Goal: Communication & Community: Ask a question

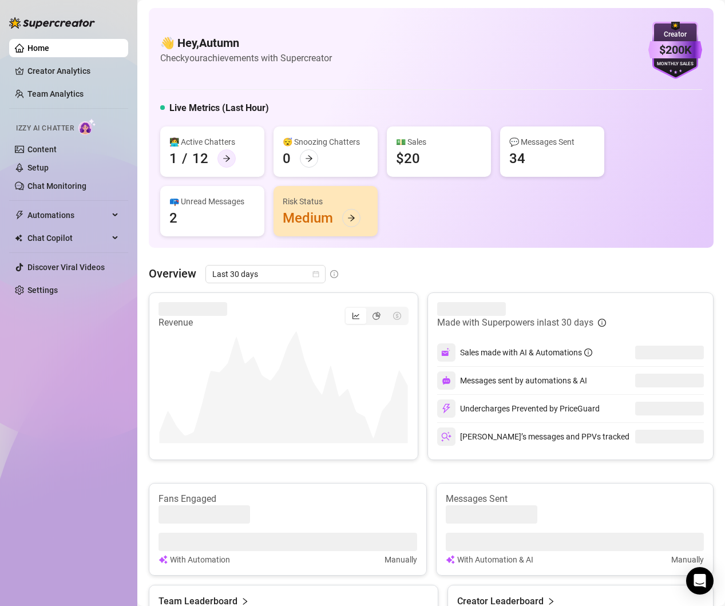
click at [222, 155] on icon "arrow-right" at bounding box center [226, 158] width 8 height 8
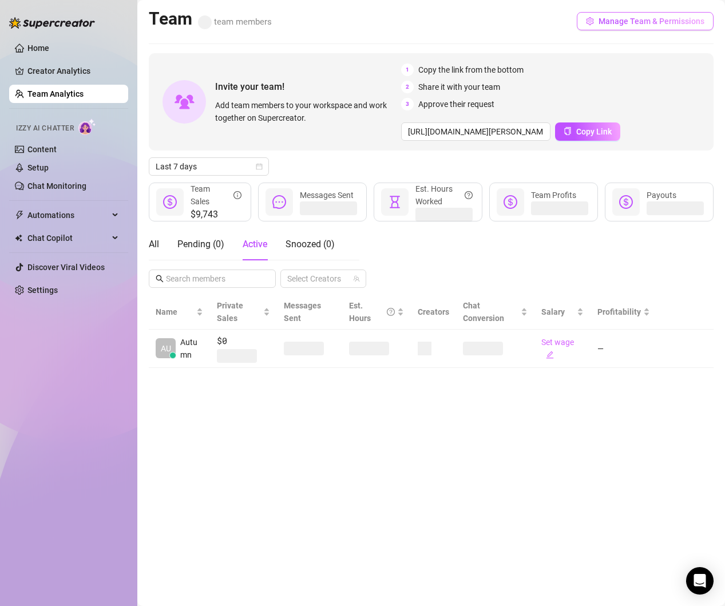
click at [674, 20] on span "Manage Team & Permissions" at bounding box center [651, 21] width 106 height 9
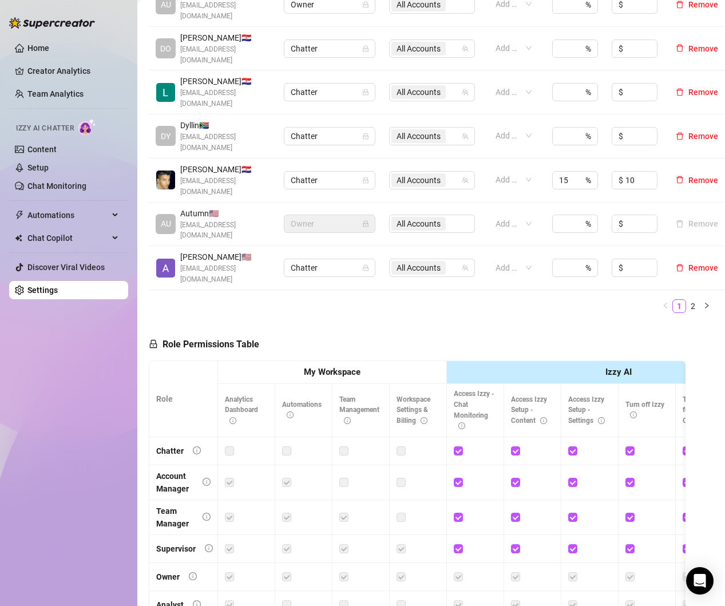
scroll to position [454, 0]
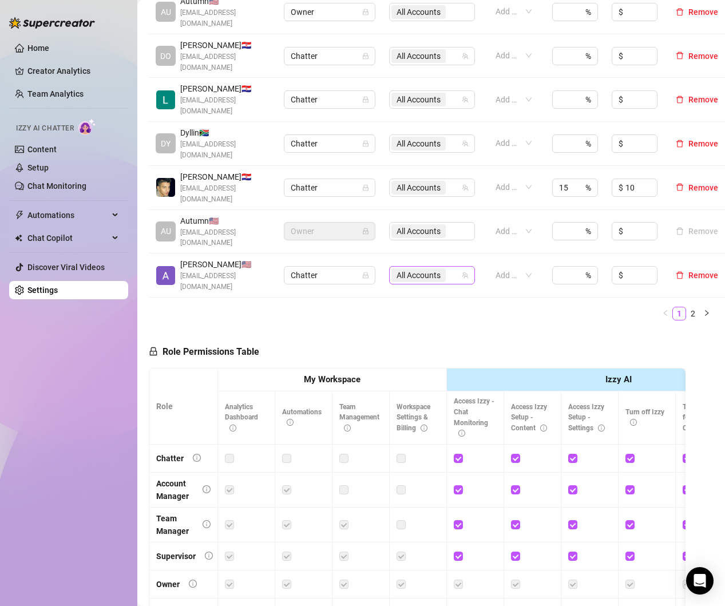
click at [427, 269] on span "All Accounts" at bounding box center [418, 275] width 44 height 13
click at [526, 329] on div "Role Permissions Table Role My Workspace Izzy AI OnlyFans Side Menu OnlyFans Ch…" at bounding box center [417, 491] width 536 height 325
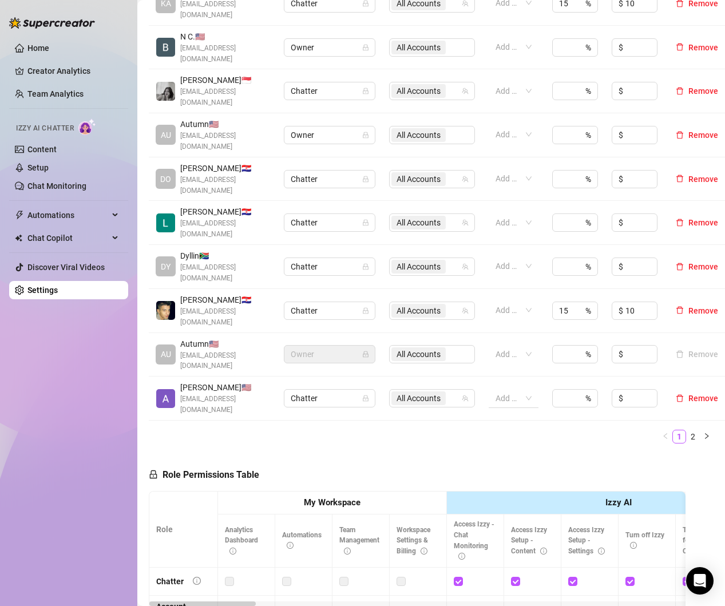
scroll to position [392, 0]
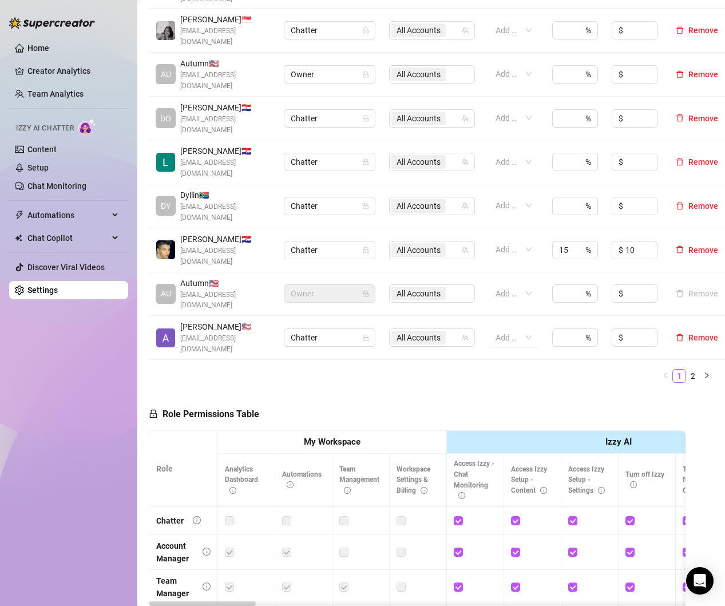
click at [520, 329] on div at bounding box center [507, 337] width 33 height 16
click at [415, 331] on span "All Accounts" at bounding box center [418, 337] width 44 height 13
click at [701, 575] on icon "Open Intercom Messenger" at bounding box center [699, 580] width 13 height 15
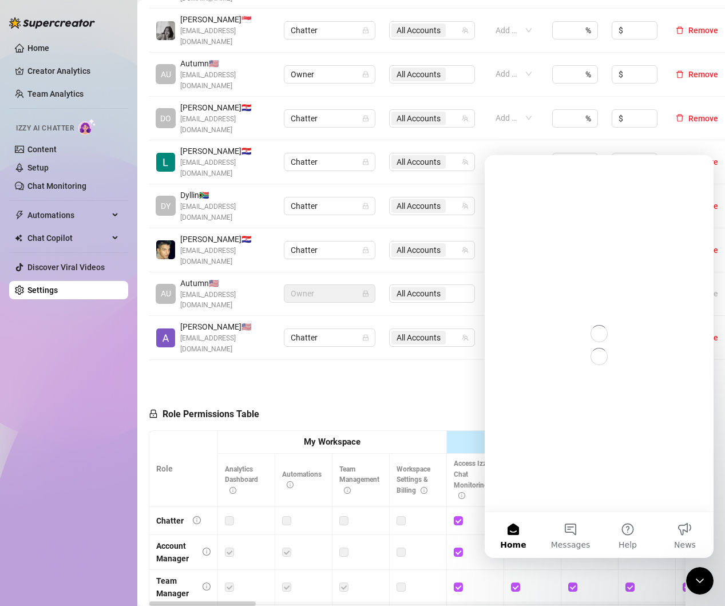
scroll to position [0, 0]
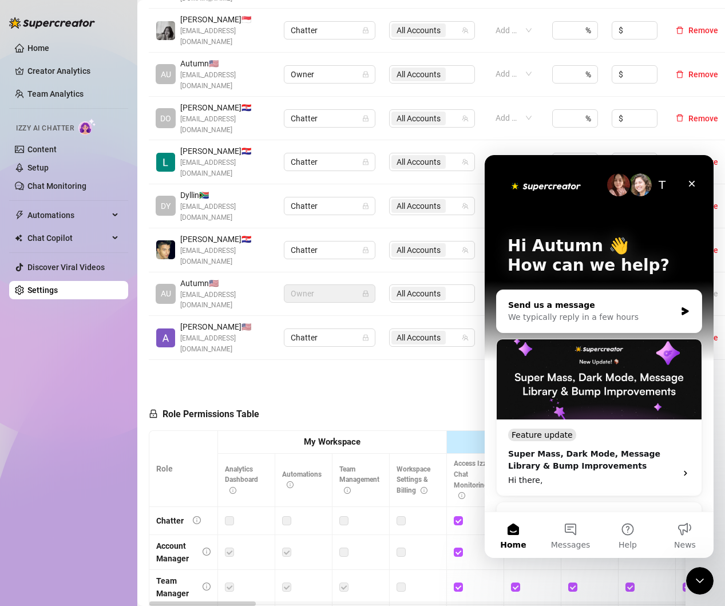
click at [651, 315] on div "We typically reply in a few hours" at bounding box center [592, 317] width 168 height 12
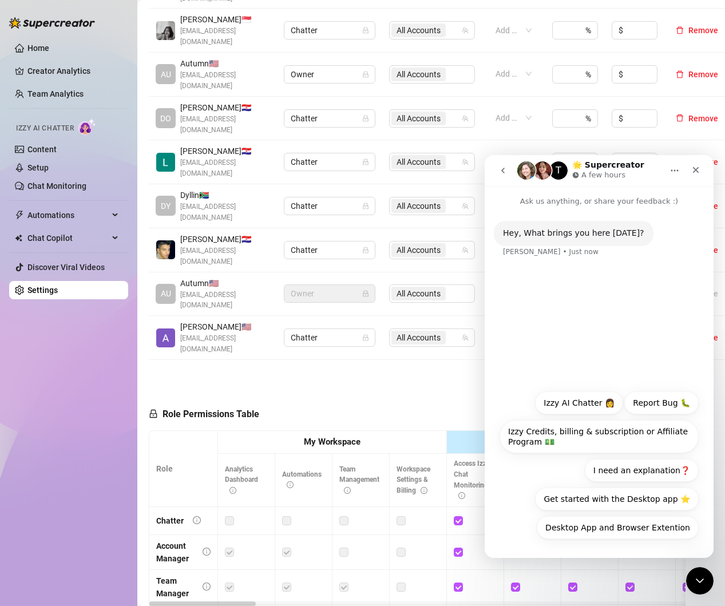
click at [541, 173] on img "Intercom messenger" at bounding box center [542, 170] width 18 height 18
click at [507, 168] on button "go back" at bounding box center [503, 171] width 22 height 22
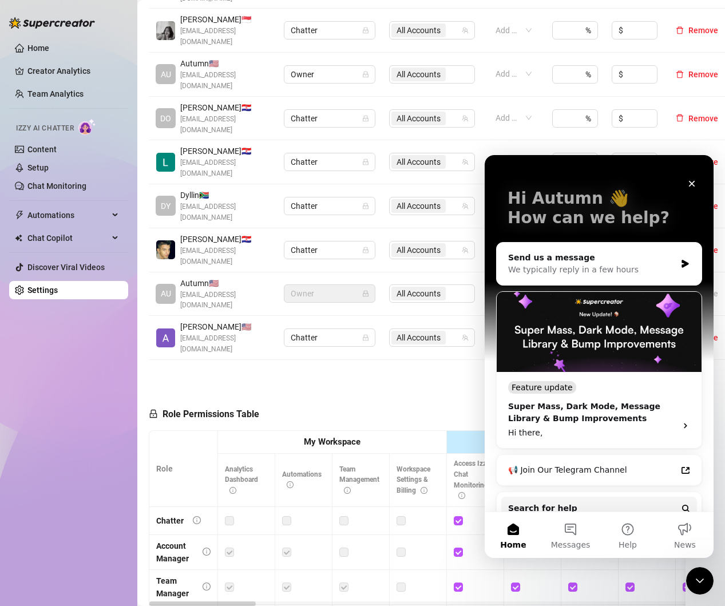
scroll to position [47, 0]
click at [617, 264] on div "We typically reply in a few hours" at bounding box center [592, 270] width 168 height 12
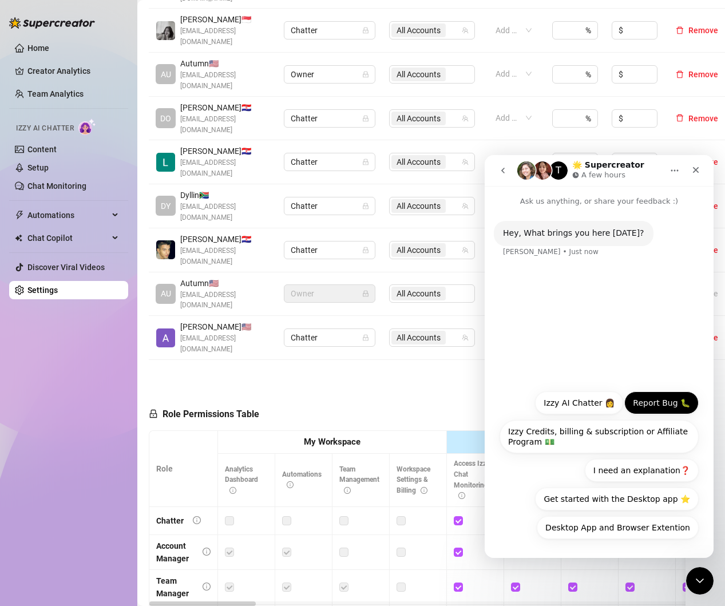
click at [659, 405] on button "Report Bug 🐛" at bounding box center [661, 402] width 74 height 23
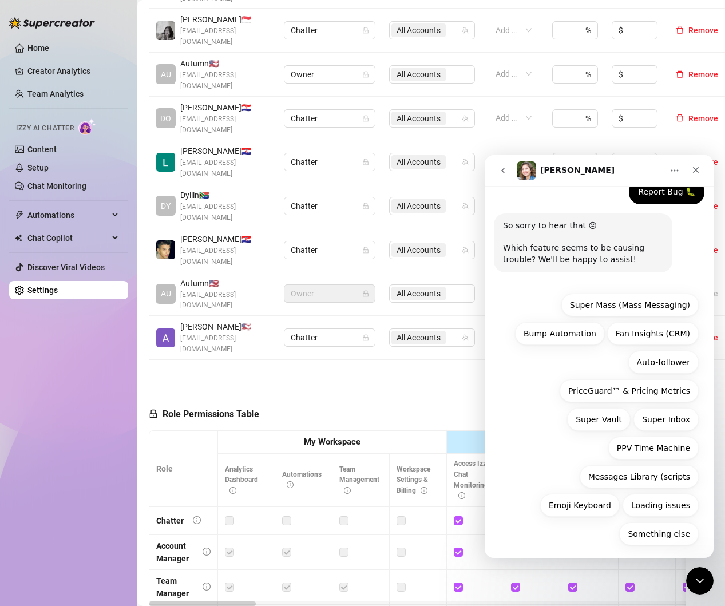
scroll to position [81, 0]
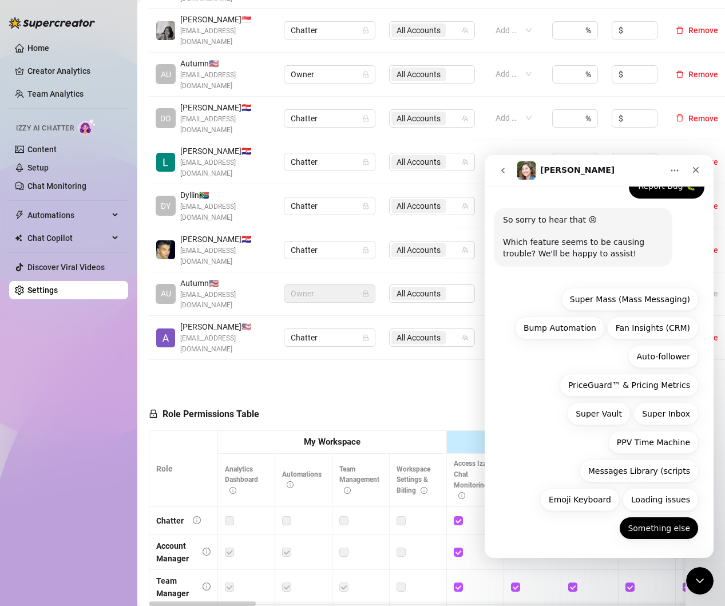
click at [663, 530] on button "Something else" at bounding box center [658, 527] width 79 height 23
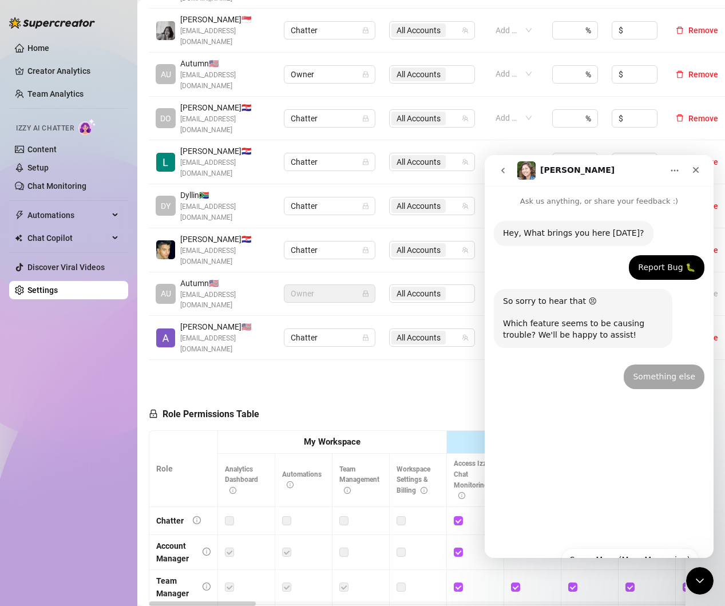
scroll to position [0, 0]
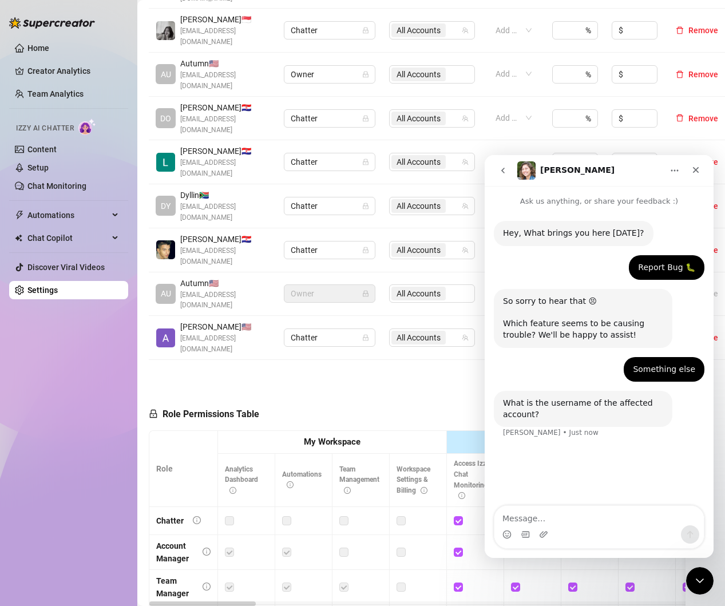
click at [599, 524] on textarea "Message…" at bounding box center [598, 515] width 209 height 19
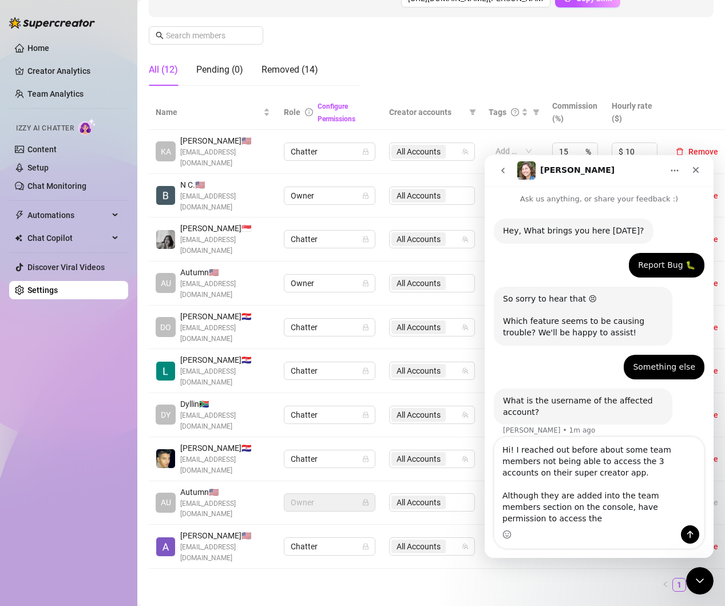
scroll to position [14, 0]
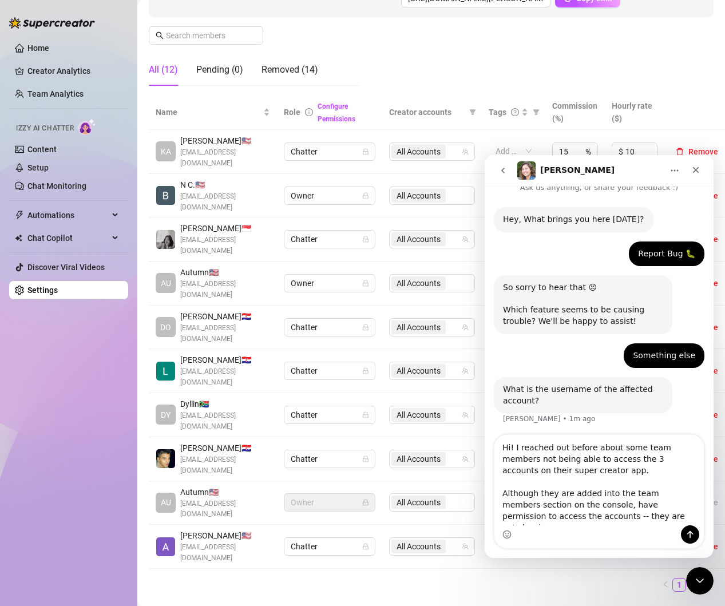
click at [595, 470] on textarea "Hi! I reached out before about some team members not being able to access the 3…" at bounding box center [598, 480] width 209 height 90
click at [654, 520] on textarea "Hi! I reached out before about some team members not being able to access the 3…" at bounding box center [598, 480] width 209 height 90
drag, startPoint x: 652, startPoint y: 519, endPoint x: 613, endPoint y: 519, distance: 38.9
click at [574, 519] on textarea "Hi! I reached out before about some team members not being able to access the 3…" at bounding box center [598, 480] width 209 height 90
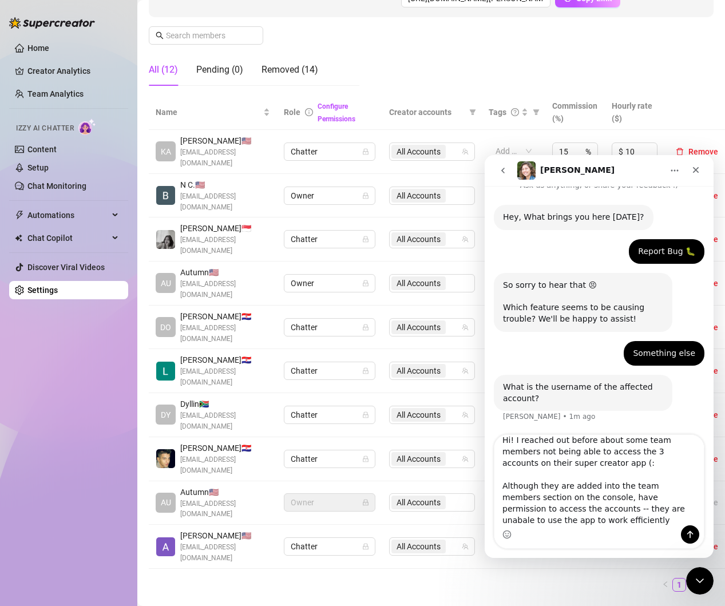
scroll to position [9, 0]
click at [588, 522] on textarea "Hi! I reached out before about some team members not being able to access the 3…" at bounding box center [598, 480] width 209 height 90
drag, startPoint x: 584, startPoint y: 525, endPoint x: 591, endPoint y: 524, distance: 6.3
click at [584, 524] on div "Hi! I reached out before about some team members not being able to access the 3…" at bounding box center [598, 491] width 209 height 113
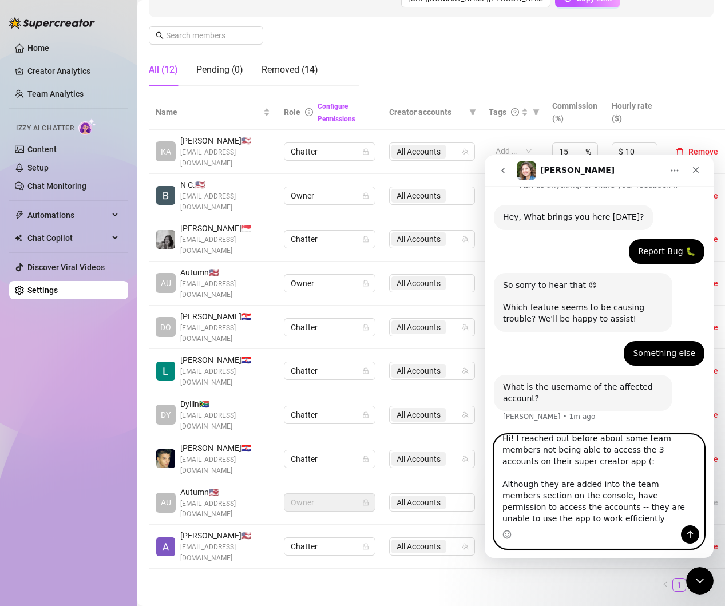
click at [574, 523] on textarea "Hi! I reached out before about some team members not being able to access the 3…" at bounding box center [598, 480] width 209 height 90
click at [177, 529] on div "[PERSON_NAME] 🇺🇸 [EMAIL_ADDRESS][DOMAIN_NAME]" at bounding box center [213, 546] width 114 height 34
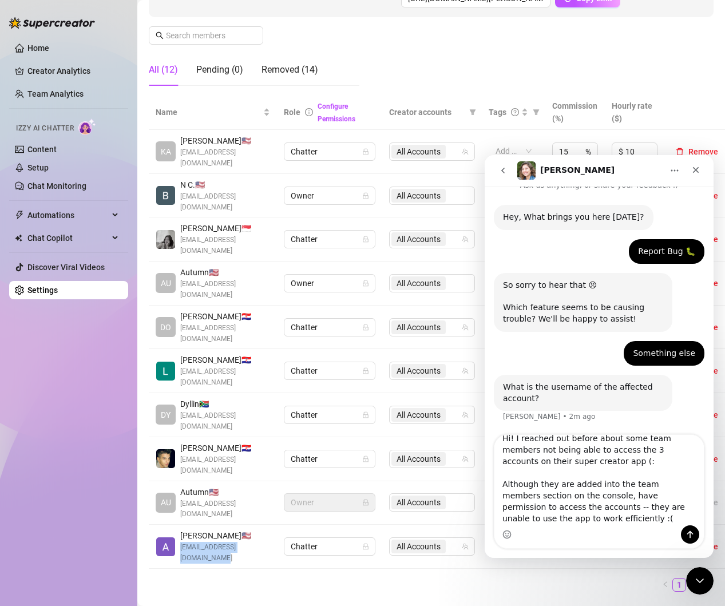
drag, startPoint x: 181, startPoint y: 494, endPoint x: 190, endPoint y: 502, distance: 11.7
click at [190, 529] on div "[PERSON_NAME] 🇺🇸 [EMAIL_ADDRESS][DOMAIN_NAME]" at bounding box center [213, 546] width 114 height 34
copy span "[EMAIL_ADDRESS][DOMAIN_NAME]"
click at [577, 534] on div "Intercom messenger" at bounding box center [598, 534] width 209 height 18
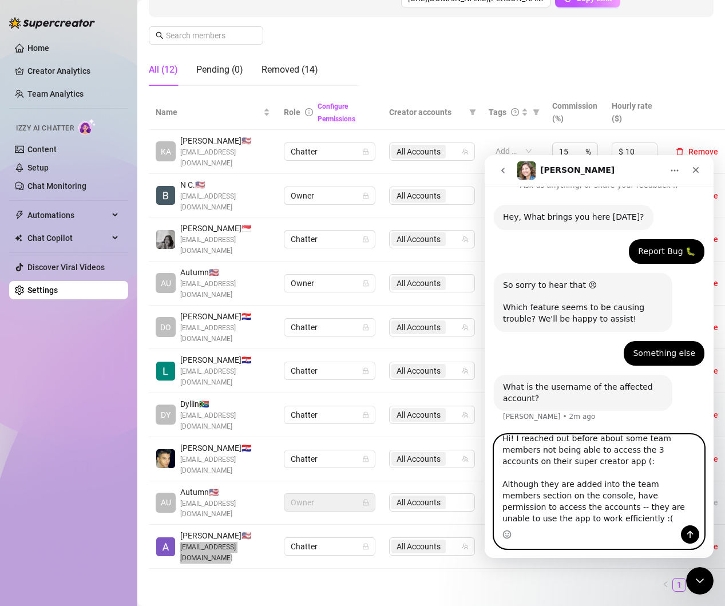
click at [567, 515] on textarea "Hi! I reached out before about some team members not being able to access the 3…" at bounding box center [598, 480] width 209 height 90
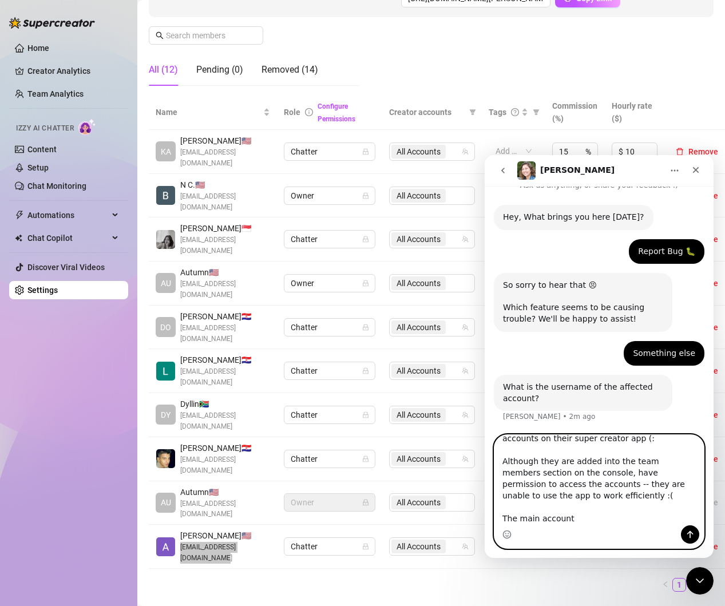
drag, startPoint x: 570, startPoint y: 515, endPoint x: 478, endPoint y: 521, distance: 92.3
click html "[PERSON_NAME] Ask us anything, or share your feedback :) Hey, What brings you h…"
click at [529, 517] on textarea "Hi! I reached out before about some team members not being able to access the 3…" at bounding box center [598, 480] width 209 height 90
paste textarea "[EMAIL_ADDRESS][DOMAIN_NAME]"
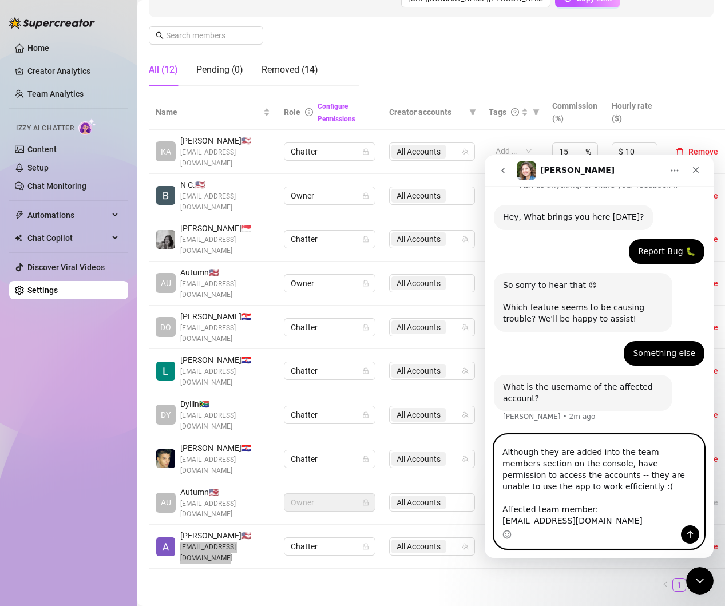
type textarea "Hi! I reached out before about some team members not being able to access the 3…"
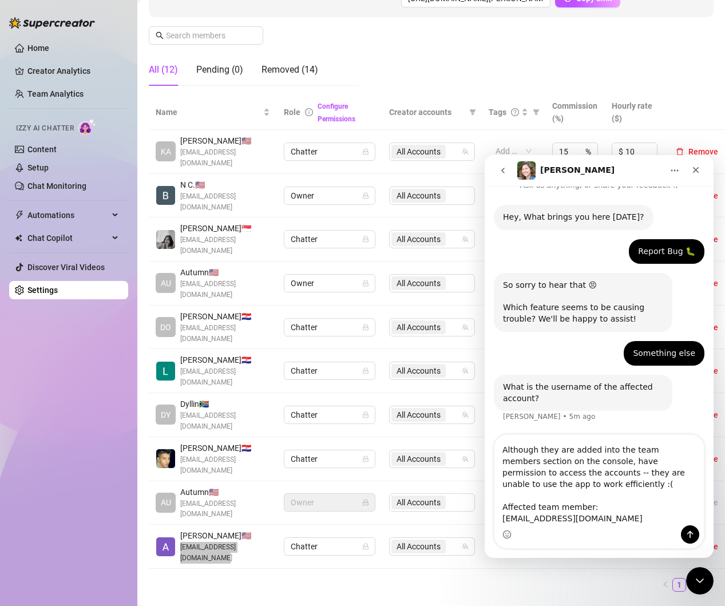
scroll to position [0, 0]
